Goal: Transaction & Acquisition: Purchase product/service

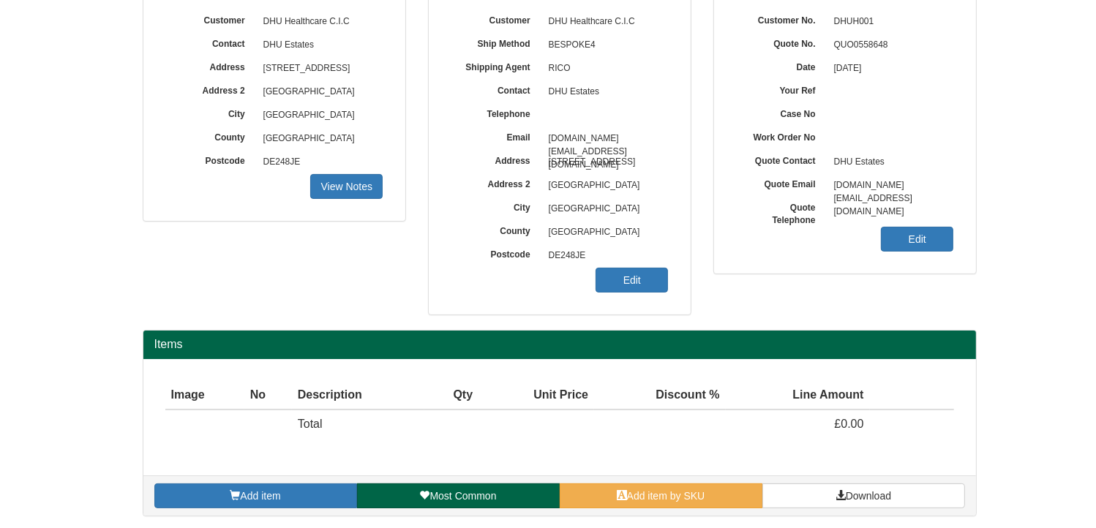
scroll to position [181, 0]
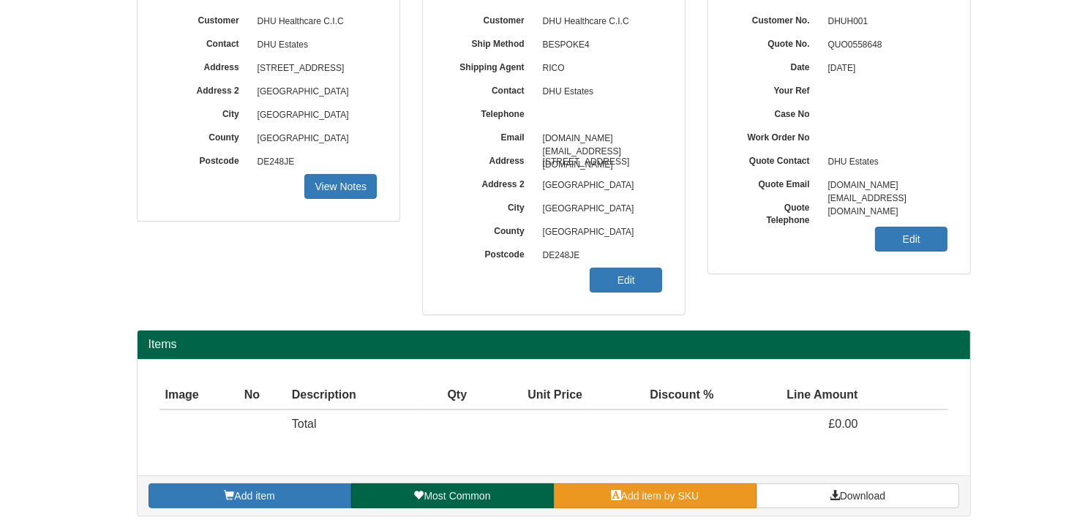
click at [658, 497] on span "Add item by SKU" at bounding box center [660, 496] width 78 height 12
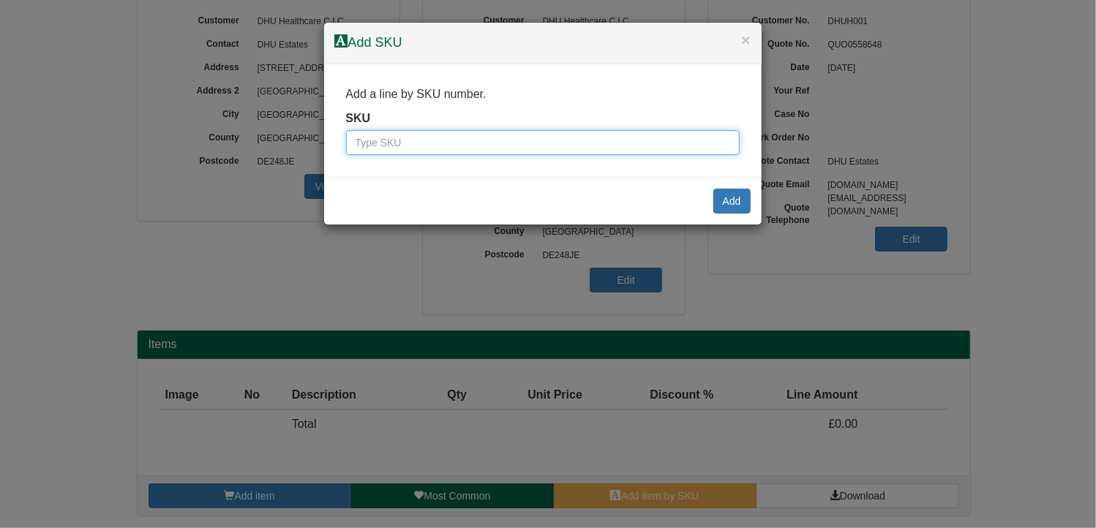
click at [498, 148] on input "text" at bounding box center [543, 142] width 394 height 25
type input "9790026"
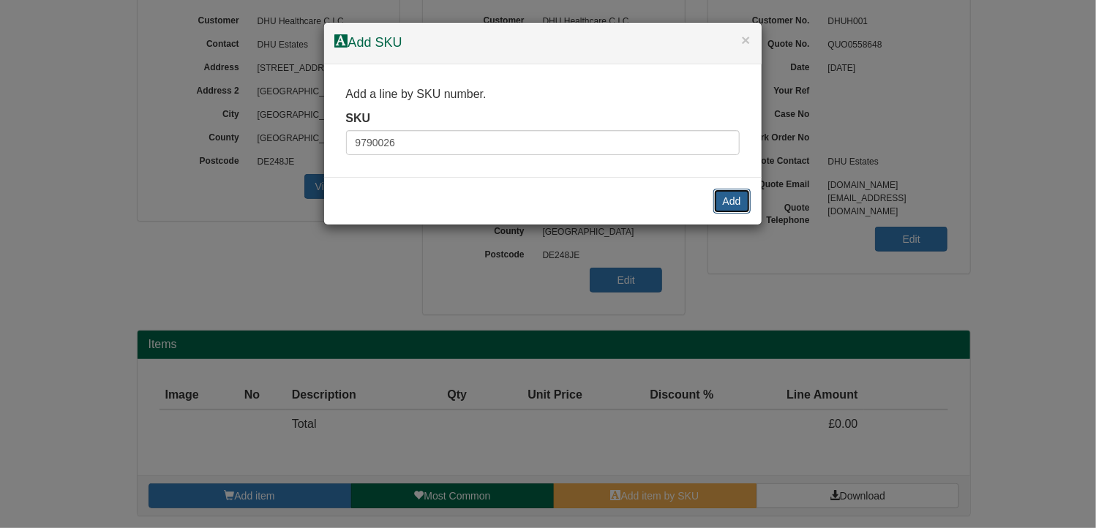
click at [733, 192] on button "Add" at bounding box center [731, 201] width 37 height 25
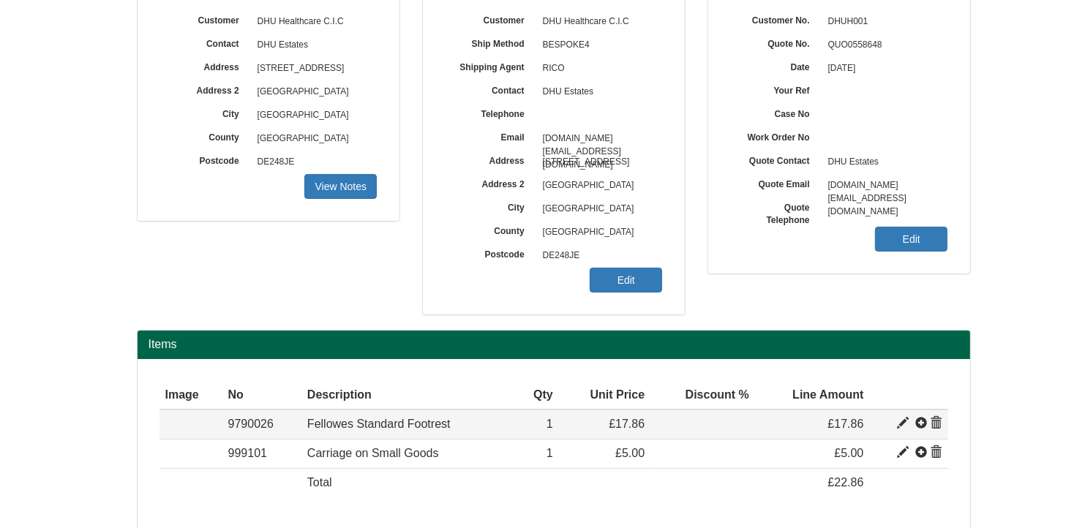
click at [898, 420] on span at bounding box center [903, 424] width 12 height 12
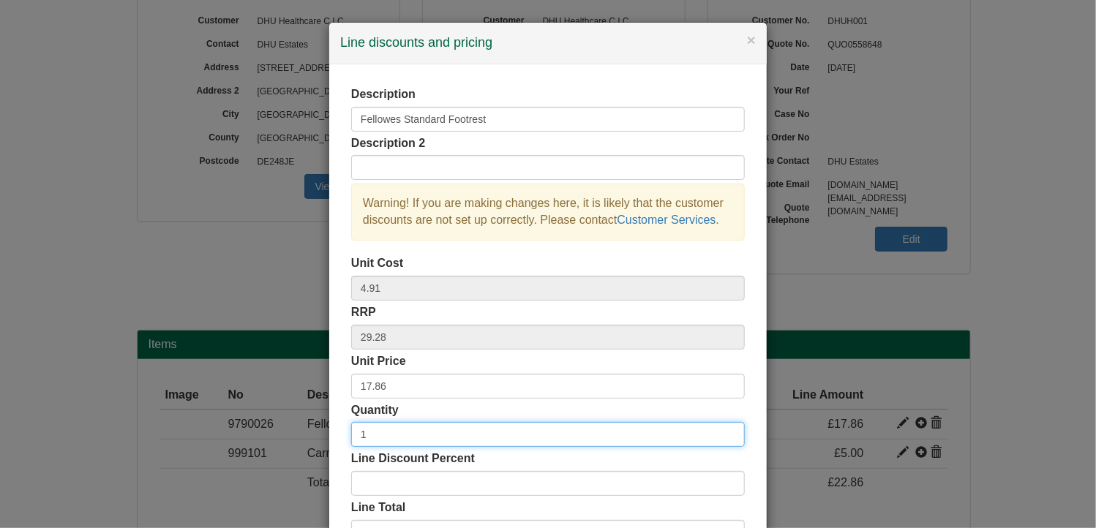
click at [375, 433] on input "1" at bounding box center [548, 434] width 394 height 25
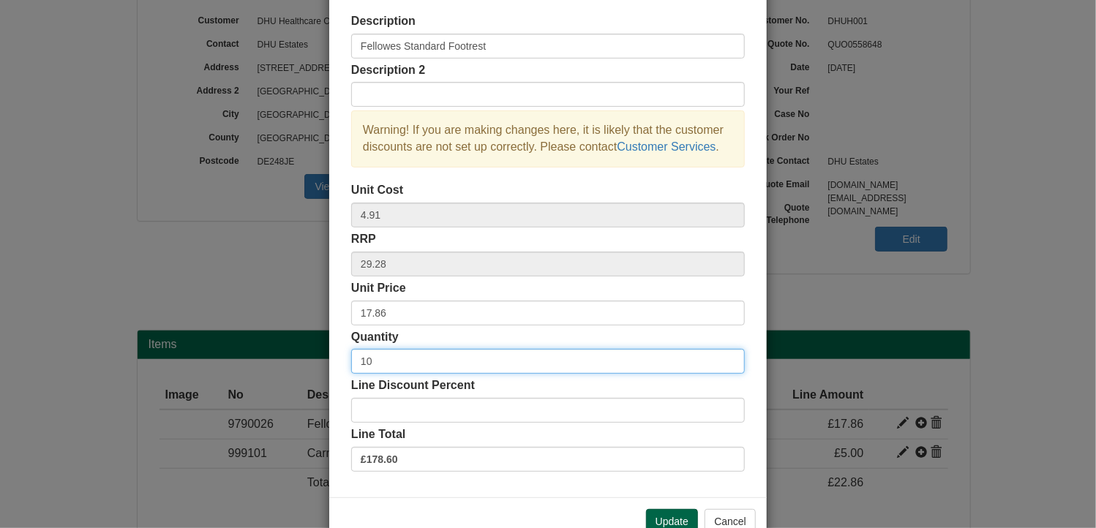
scroll to position [111, 0]
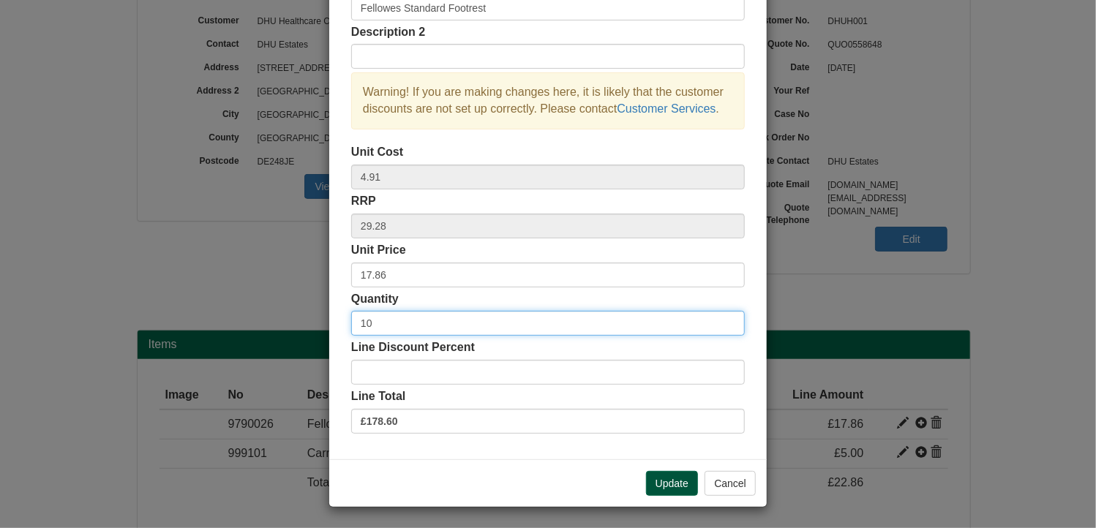
type input "10"
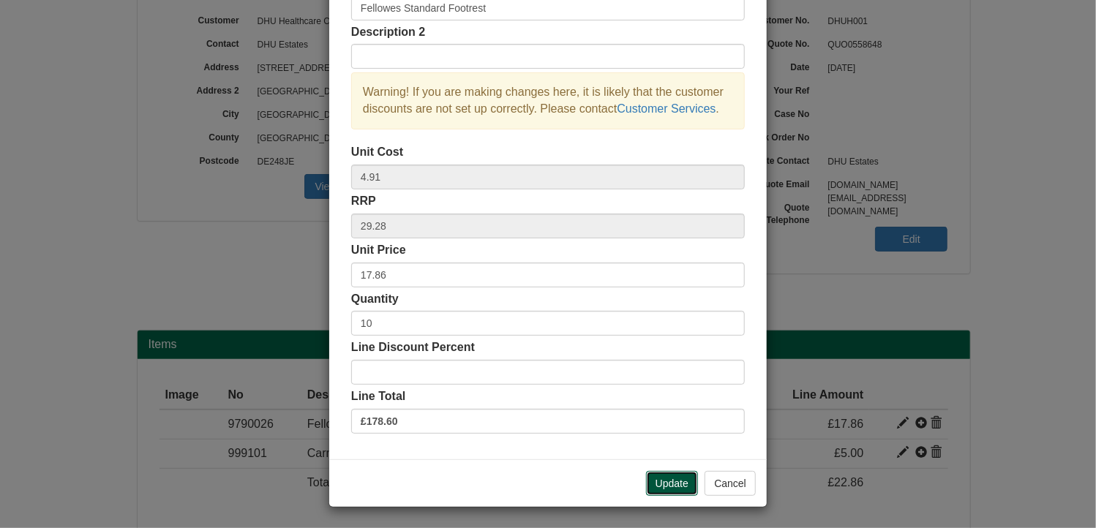
click at [678, 481] on button "Update" at bounding box center [672, 483] width 52 height 25
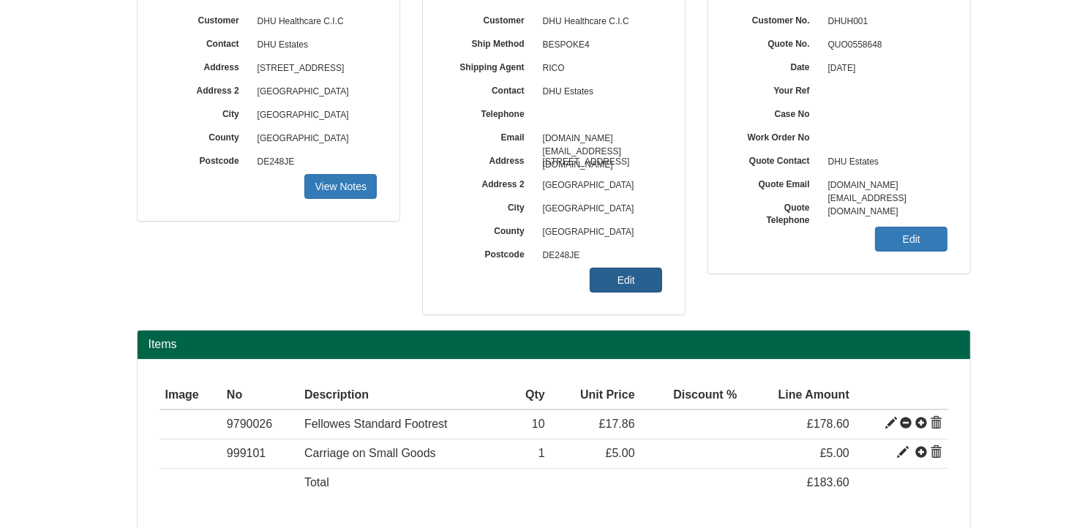
click at [613, 275] on link "Edit" at bounding box center [626, 280] width 72 height 25
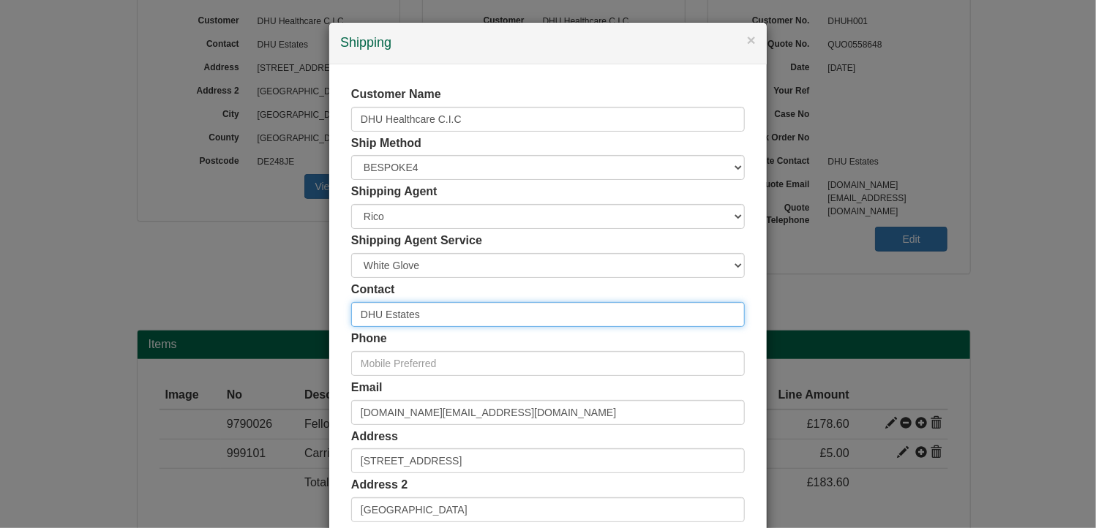
drag, startPoint x: 440, startPoint y: 315, endPoint x: 322, endPoint y: 325, distance: 118.2
click at [322, 325] on div "× Shipping Customer Name DHU Healthcare C.I.C Ship Method Free of Charge £5 Fla…" at bounding box center [548, 264] width 1096 height 528
type input "[PERSON_NAME]"
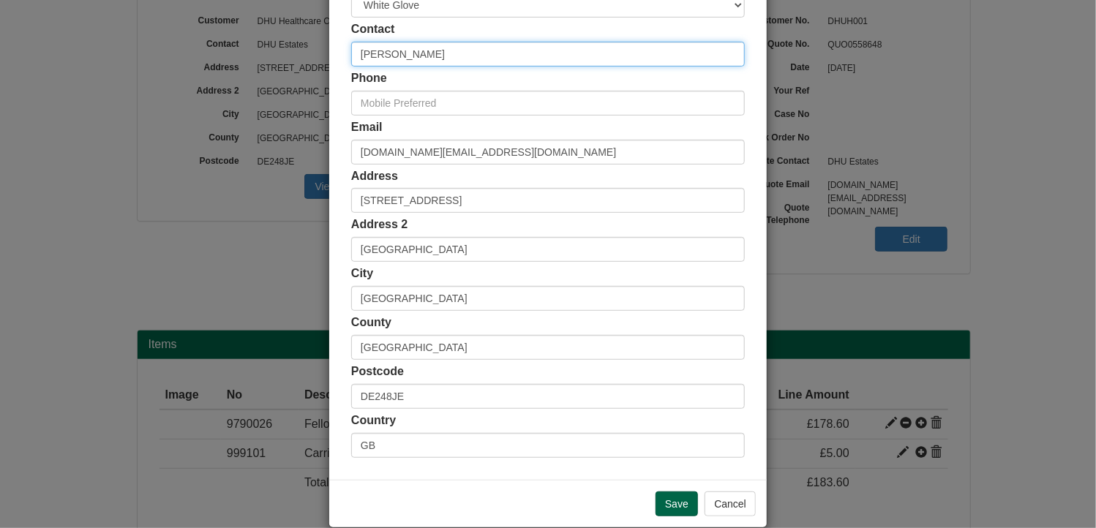
scroll to position [281, 0]
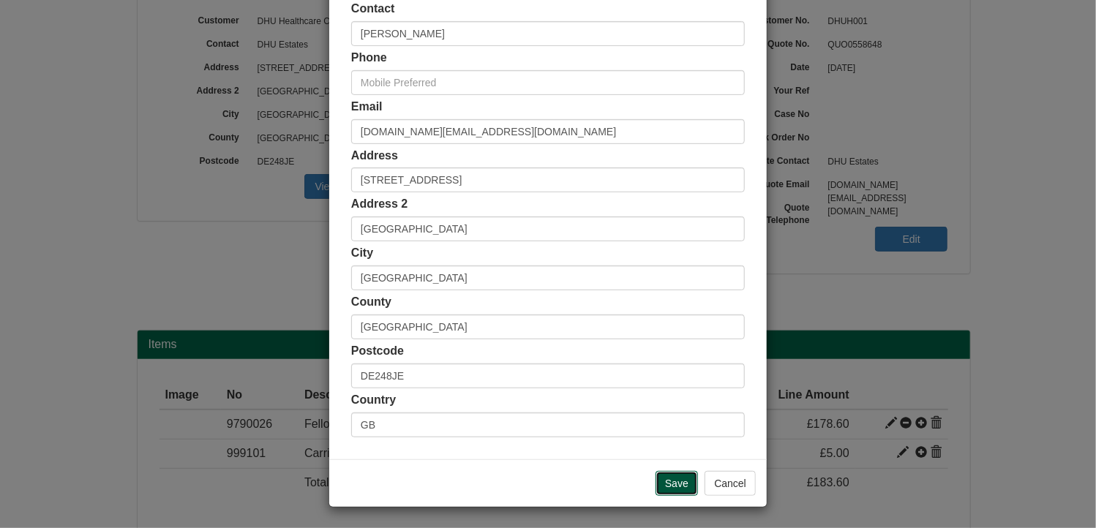
click at [670, 479] on input "Save" at bounding box center [676, 483] width 42 height 25
click at [673, 480] on input "Save" at bounding box center [676, 483] width 42 height 25
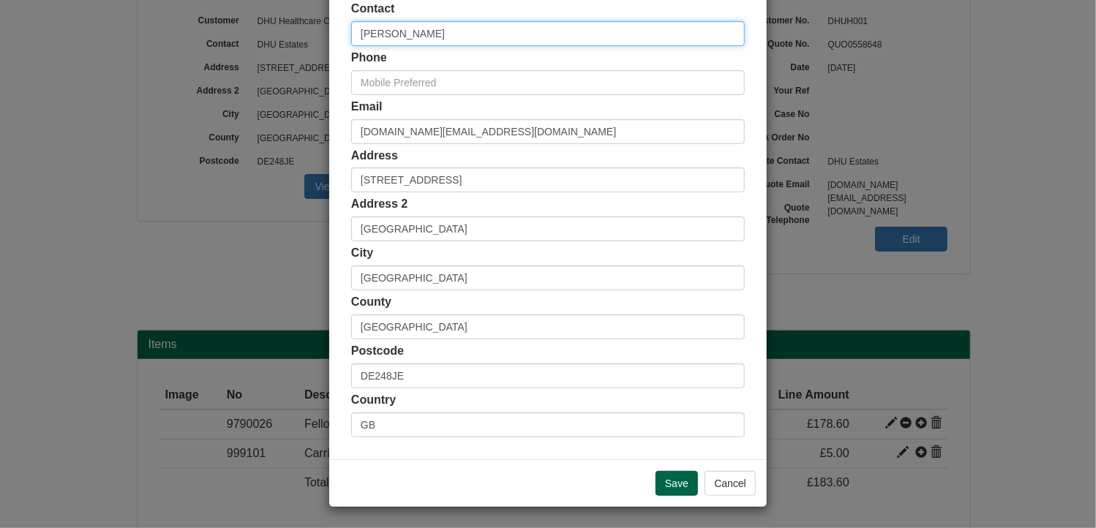
drag, startPoint x: 421, startPoint y: 38, endPoint x: 345, endPoint y: 36, distance: 76.1
click at [351, 36] on input "[PERSON_NAME]" at bounding box center [548, 33] width 394 height 25
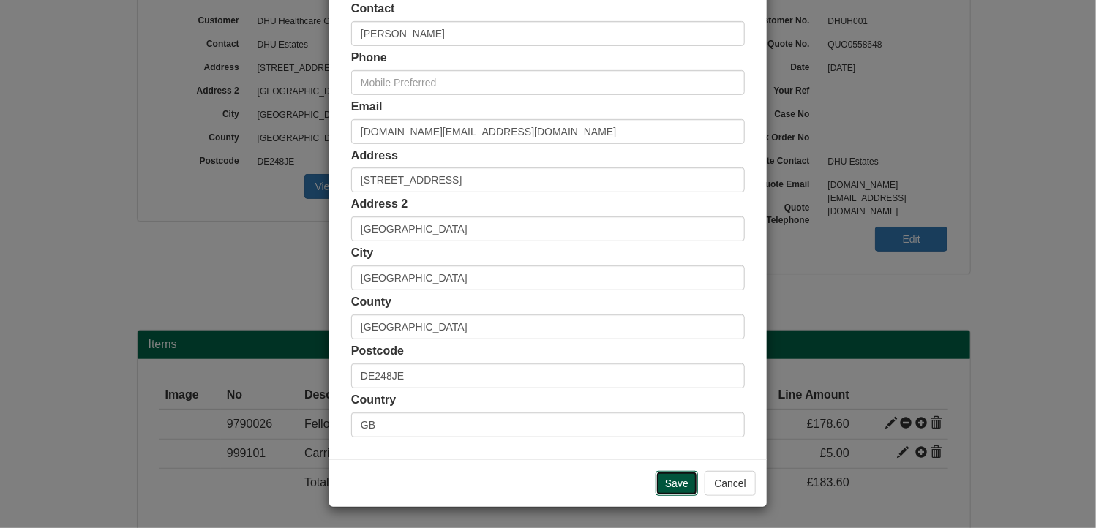
click at [674, 478] on input "Save" at bounding box center [676, 483] width 42 height 25
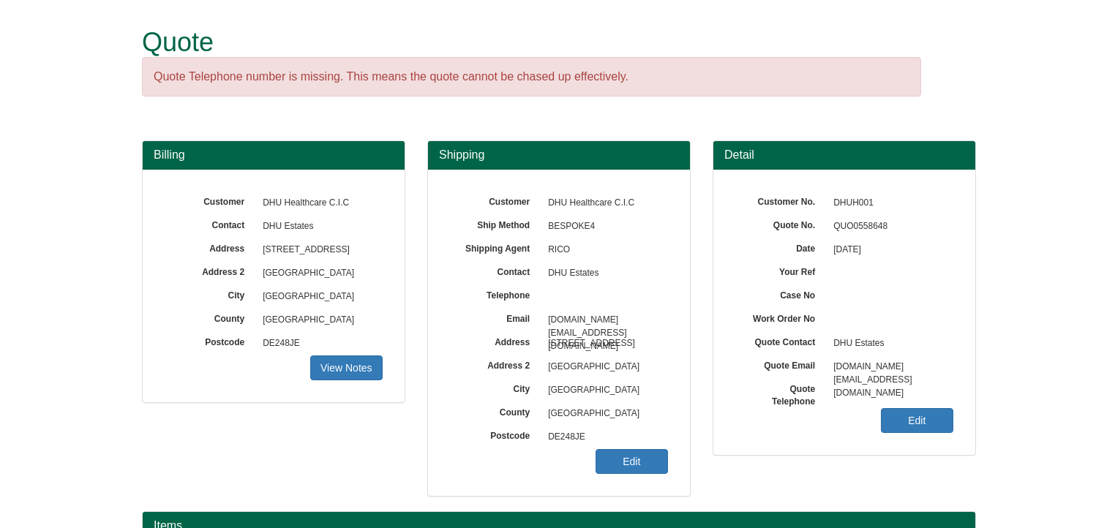
scroll to position [181, 0]
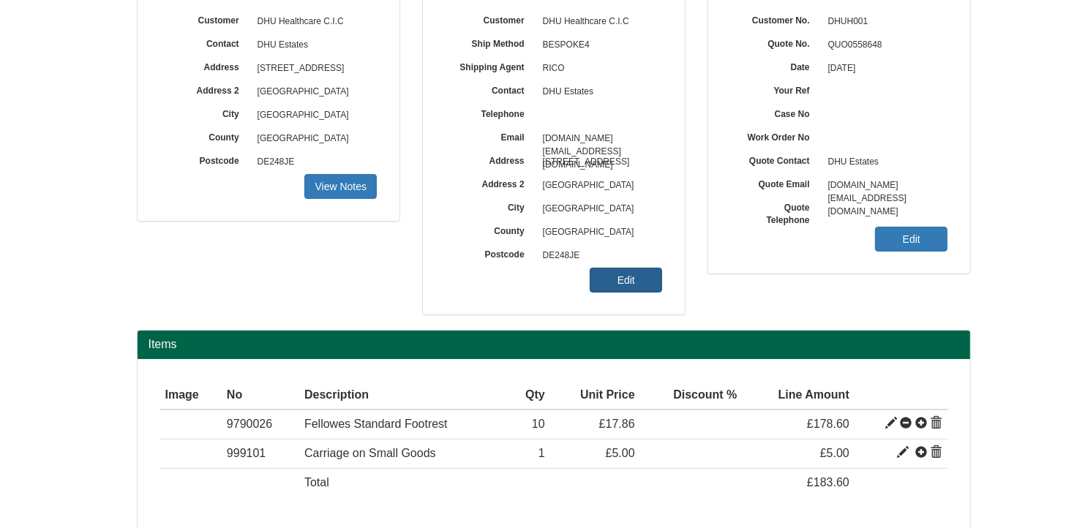
click at [639, 282] on link "Edit" at bounding box center [626, 280] width 72 height 25
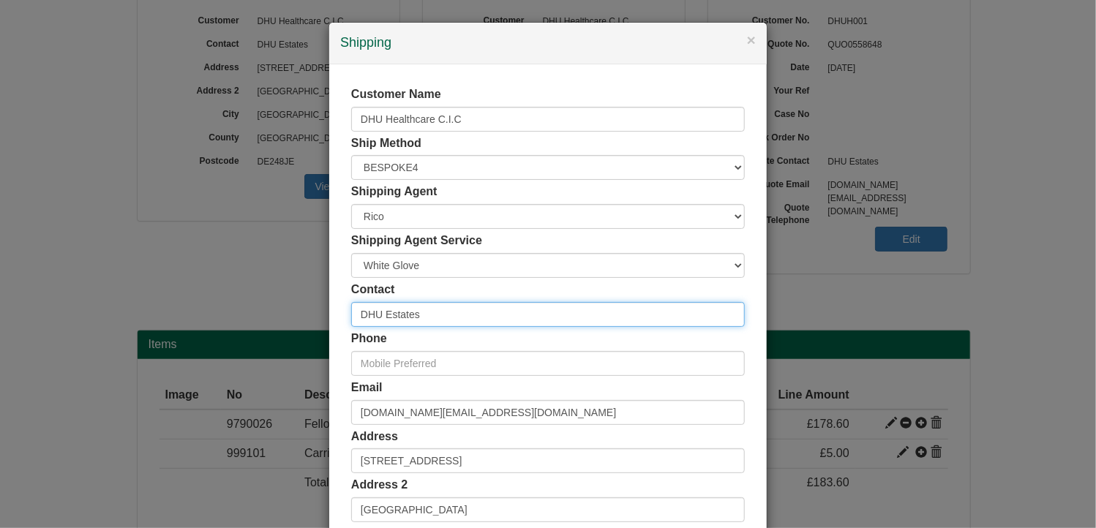
drag, startPoint x: 432, startPoint y: 315, endPoint x: 294, endPoint y: 318, distance: 138.3
click at [294, 318] on div "× Shipping Customer Name DHU Healthcare C.I.C Ship Method Free of Charge £5 Fla…" at bounding box center [548, 264] width 1096 height 528
paste input "James Cros"
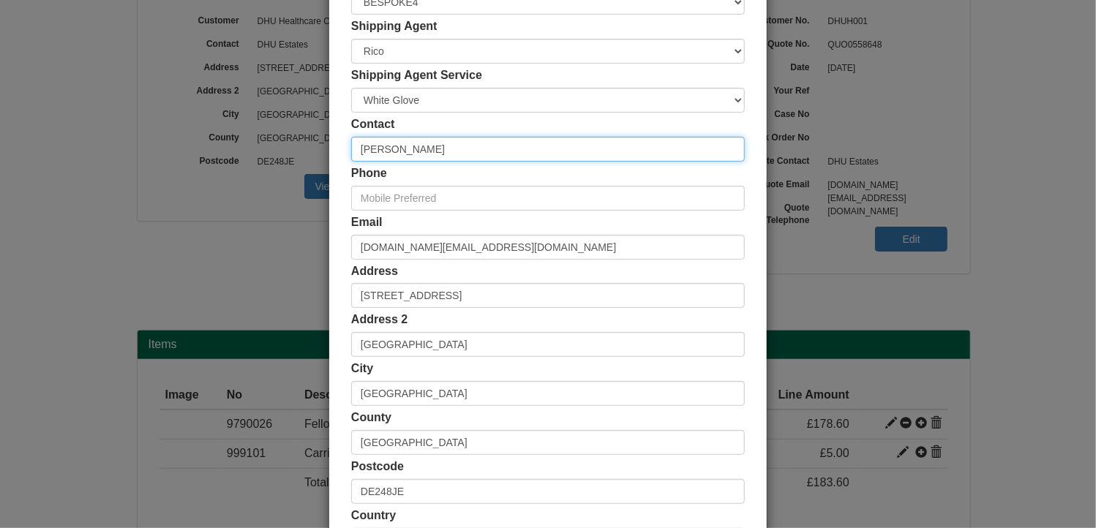
scroll to position [281, 0]
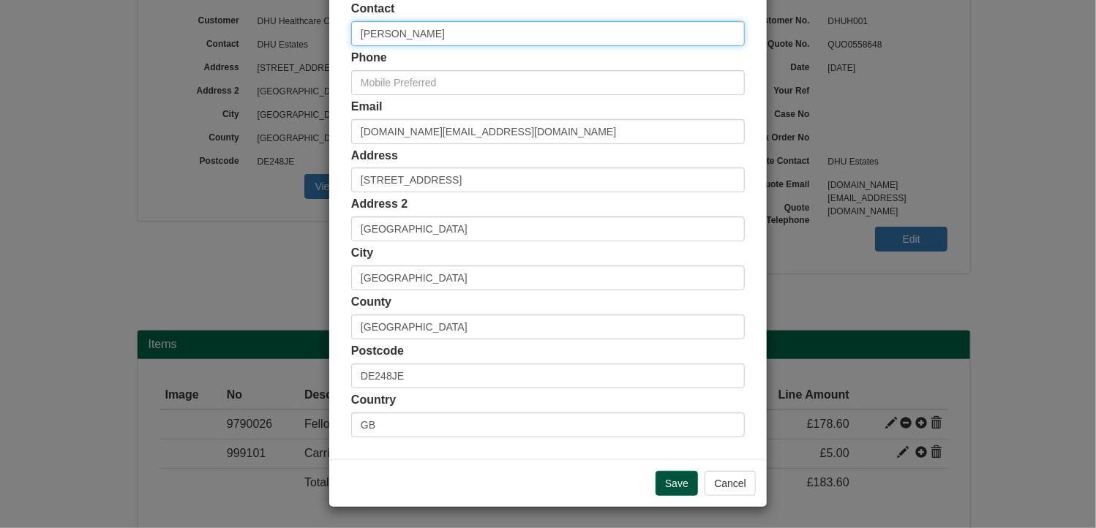
type input "James Cross"
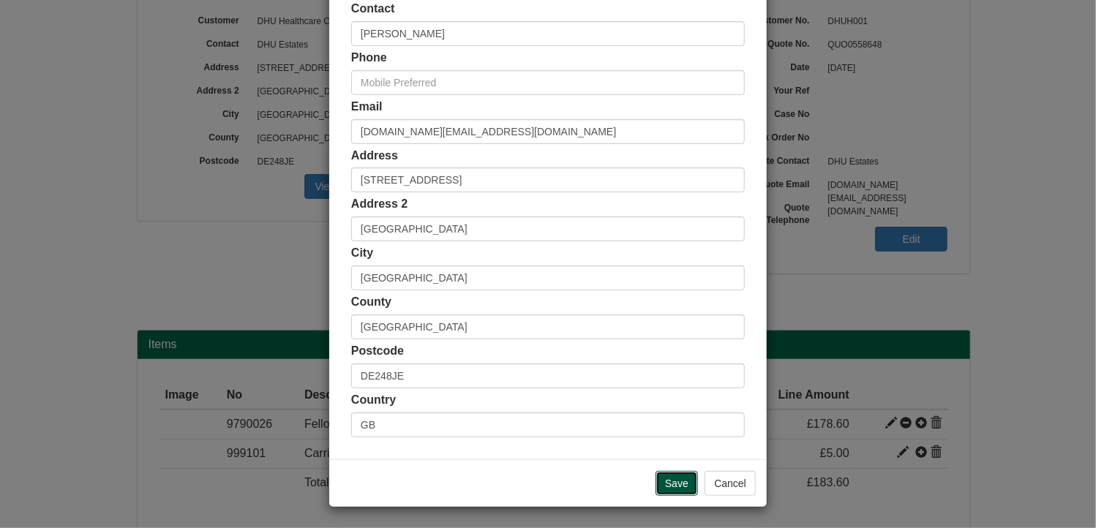
click at [676, 479] on input "Save" at bounding box center [676, 483] width 42 height 25
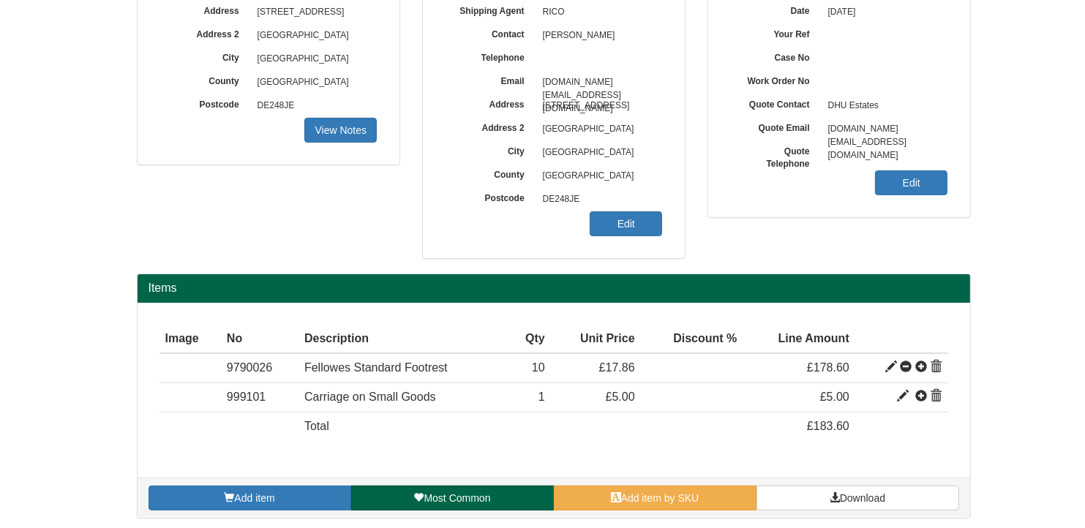
scroll to position [240, 0]
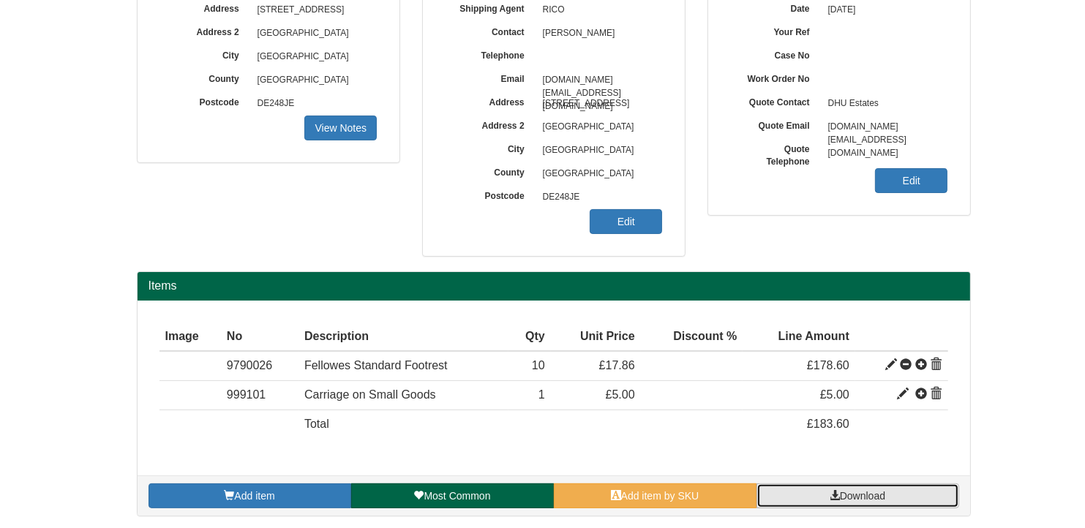
click at [870, 492] on span "Download" at bounding box center [862, 496] width 45 height 12
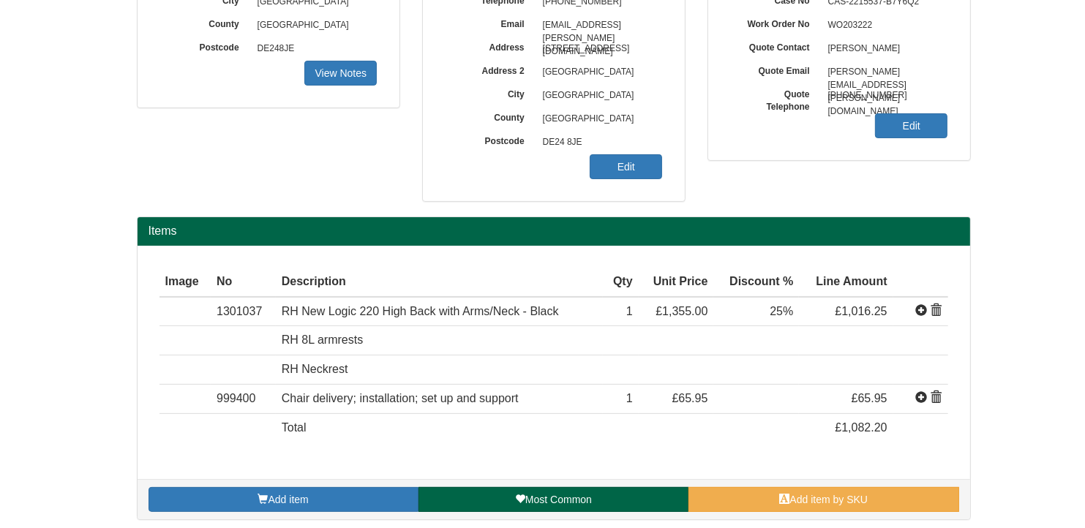
scroll to position [243, 0]
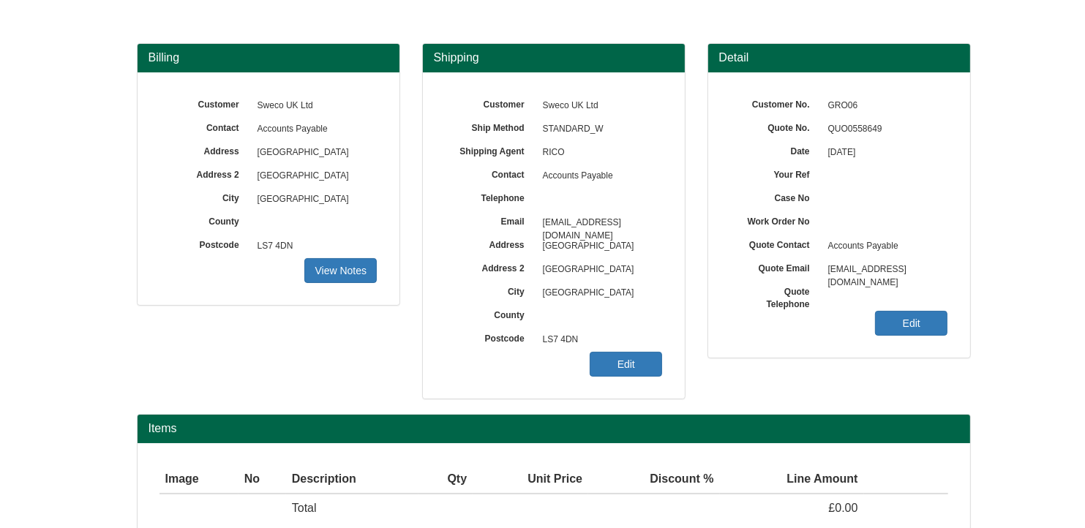
scroll to position [181, 0]
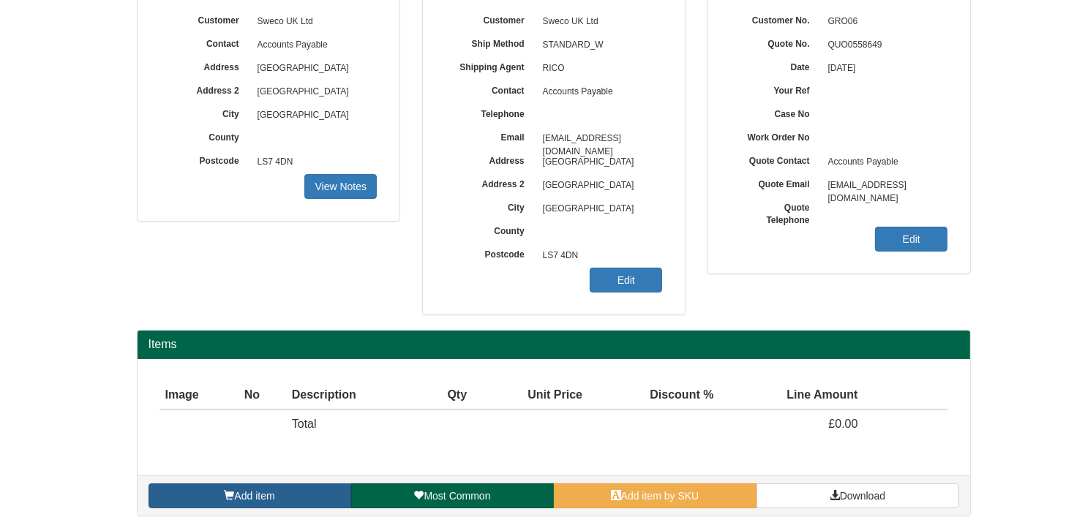
click at [307, 489] on link "Add item" at bounding box center [249, 496] width 203 height 25
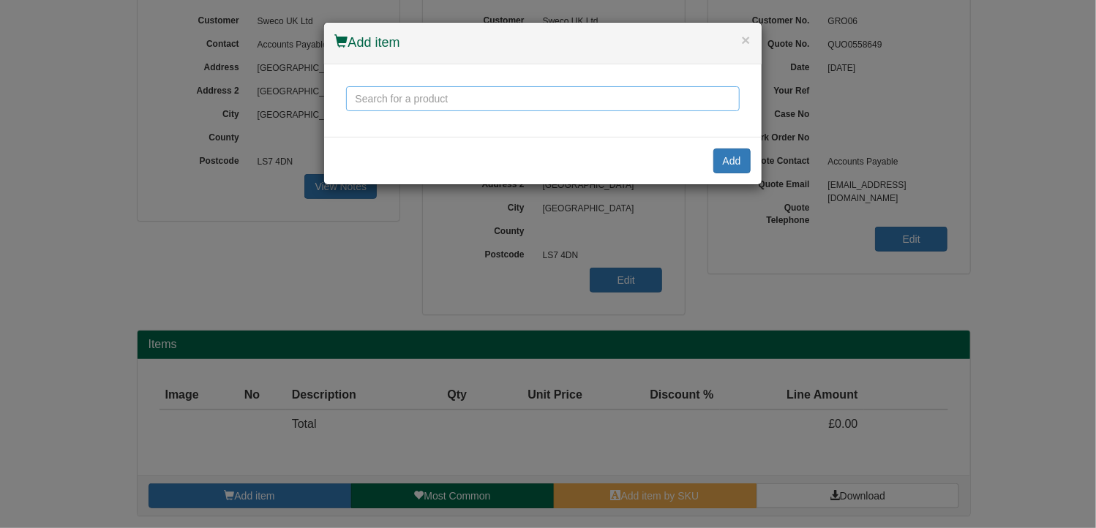
click at [500, 103] on input "text" at bounding box center [543, 98] width 394 height 25
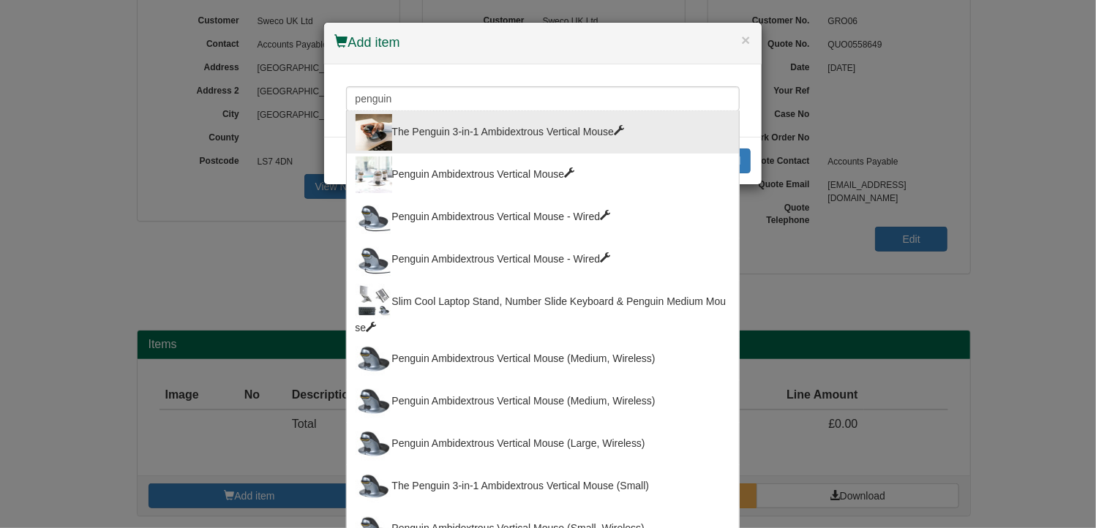
click at [419, 132] on div "The Penguin 3-in-1 Ambidextrous Vertical Mouse" at bounding box center [543, 132] width 375 height 37
type input "The Penguin 3-in-1 Ambidextrous Vertical Mouse"
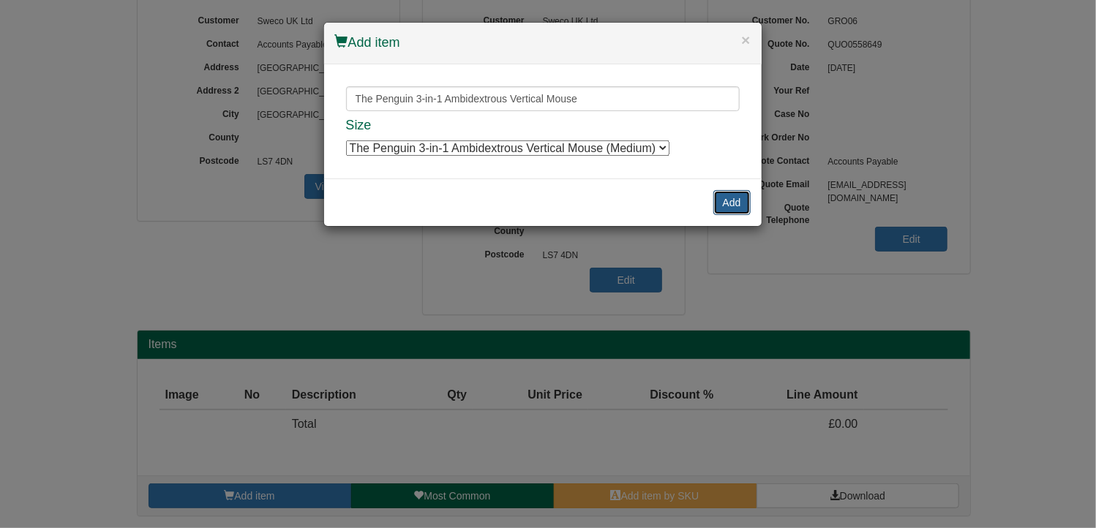
click at [737, 200] on button "Add" at bounding box center [731, 202] width 37 height 25
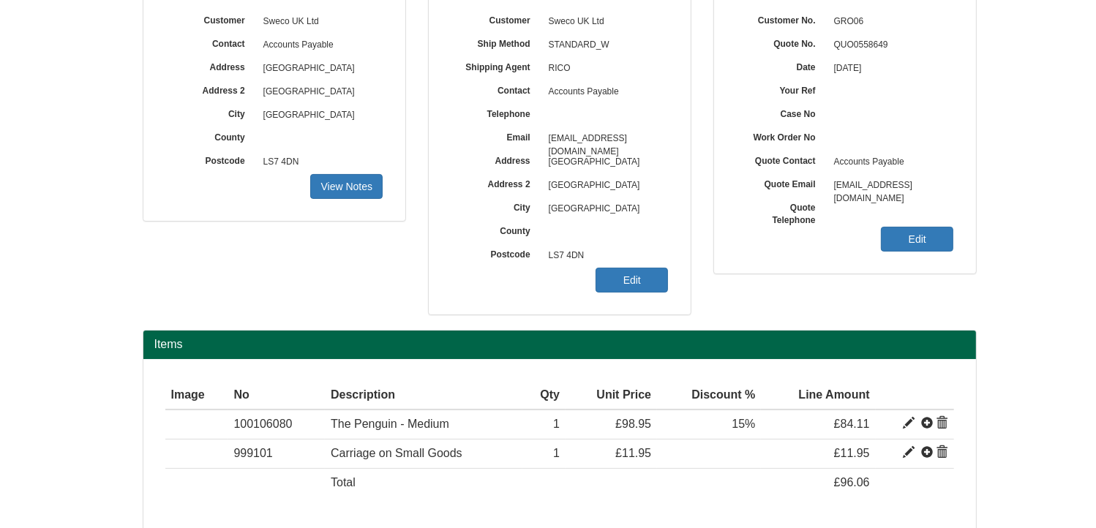
scroll to position [240, 0]
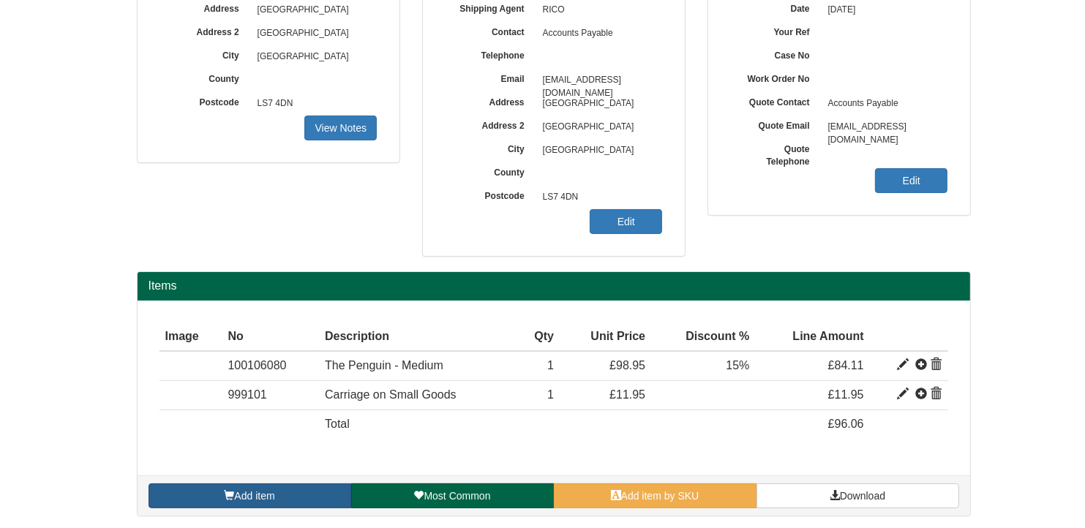
click at [293, 493] on link "Add item" at bounding box center [249, 496] width 203 height 25
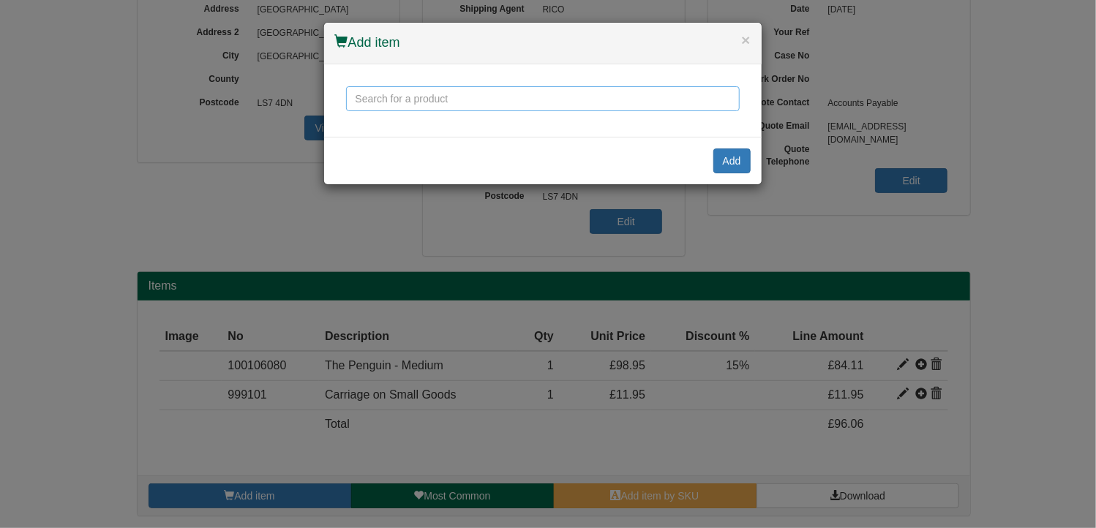
click at [454, 96] on input "text" at bounding box center [543, 98] width 394 height 25
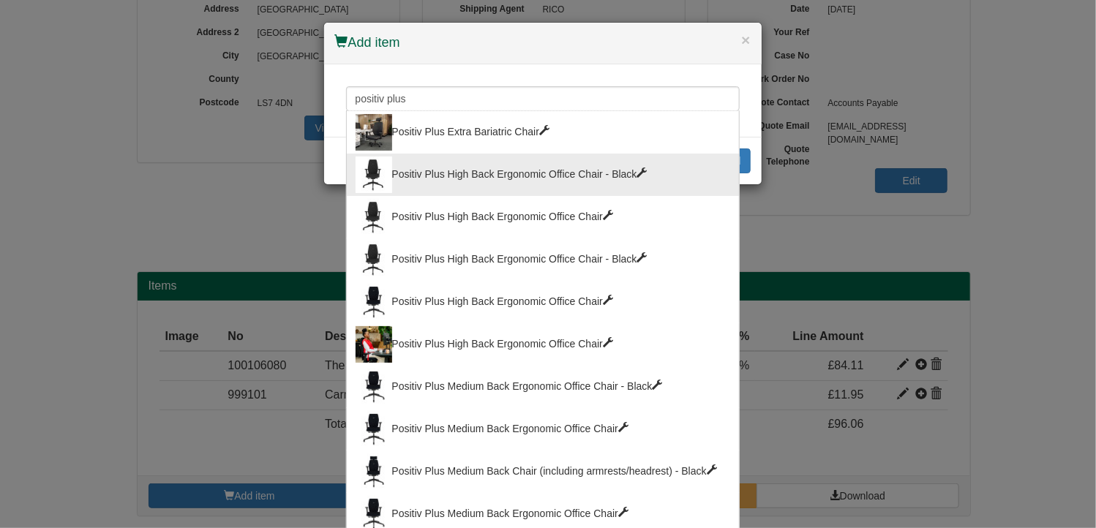
click at [465, 168] on div "Positiv Plus High Back Ergonomic Office Chair - Black" at bounding box center [543, 175] width 375 height 37
type input "Positiv Plus High Back Ergonomic Office Chair - Black"
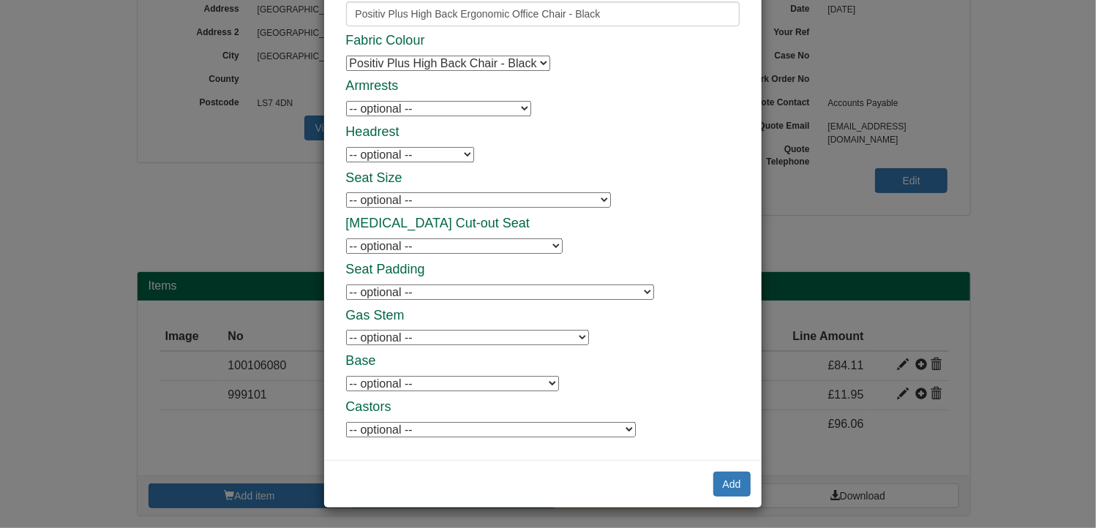
scroll to position [86, 0]
click at [726, 484] on button "Add" at bounding box center [731, 483] width 37 height 25
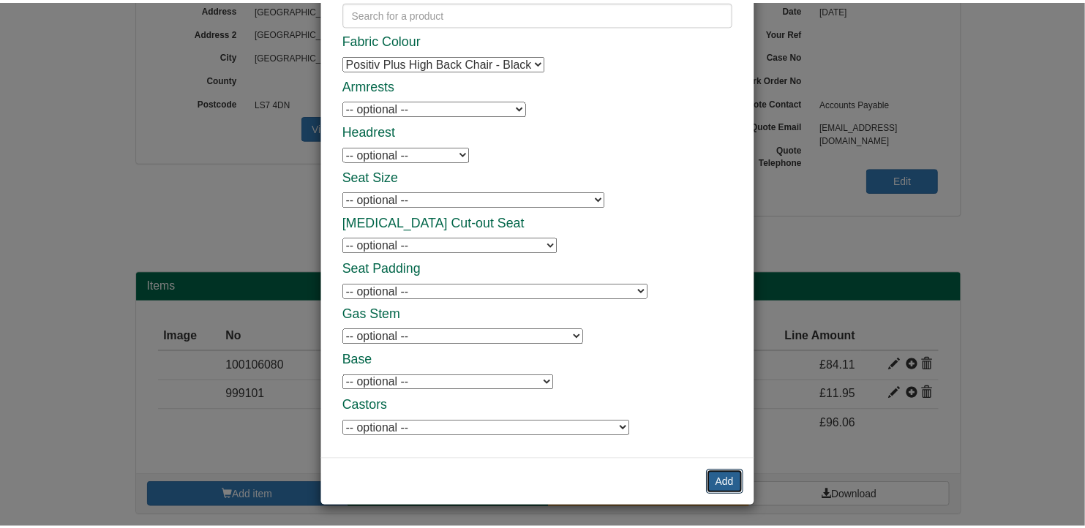
scroll to position [0, 0]
